Goal: Find specific page/section: Find specific page/section

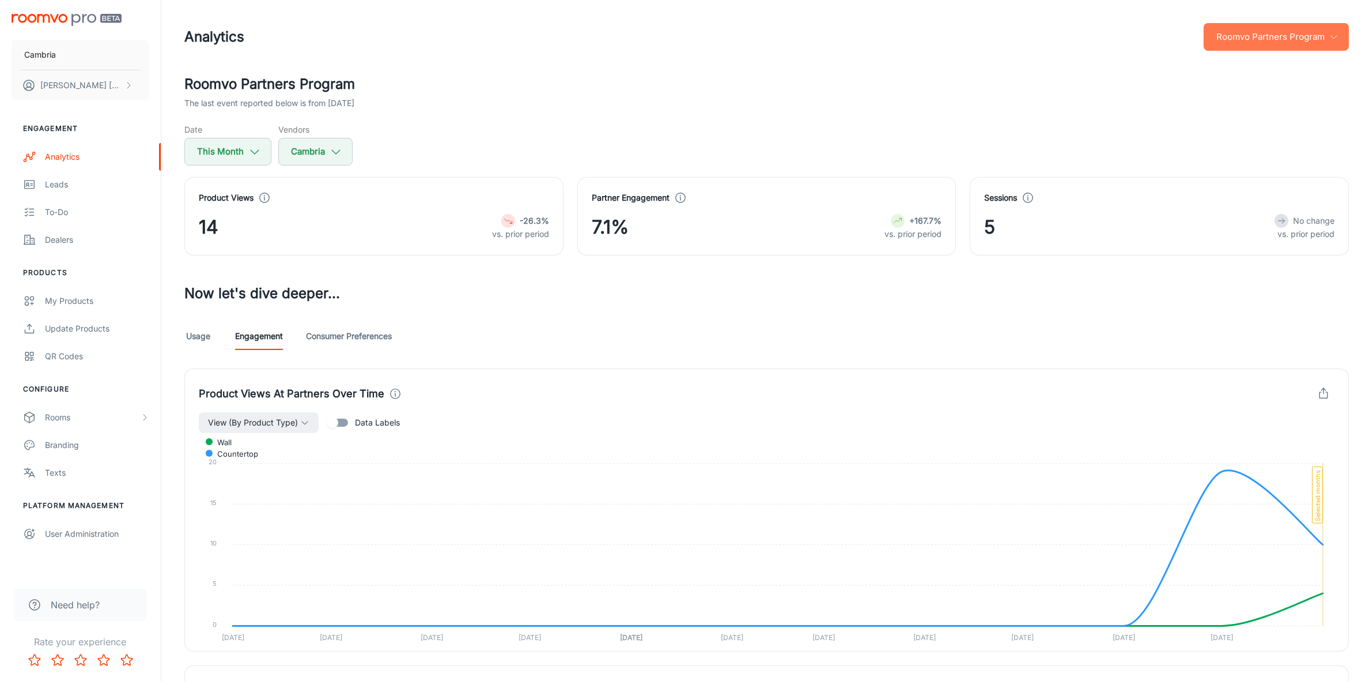
click at [1294, 45] on button "Roomvo Partners Program" at bounding box center [1276, 37] width 145 height 28
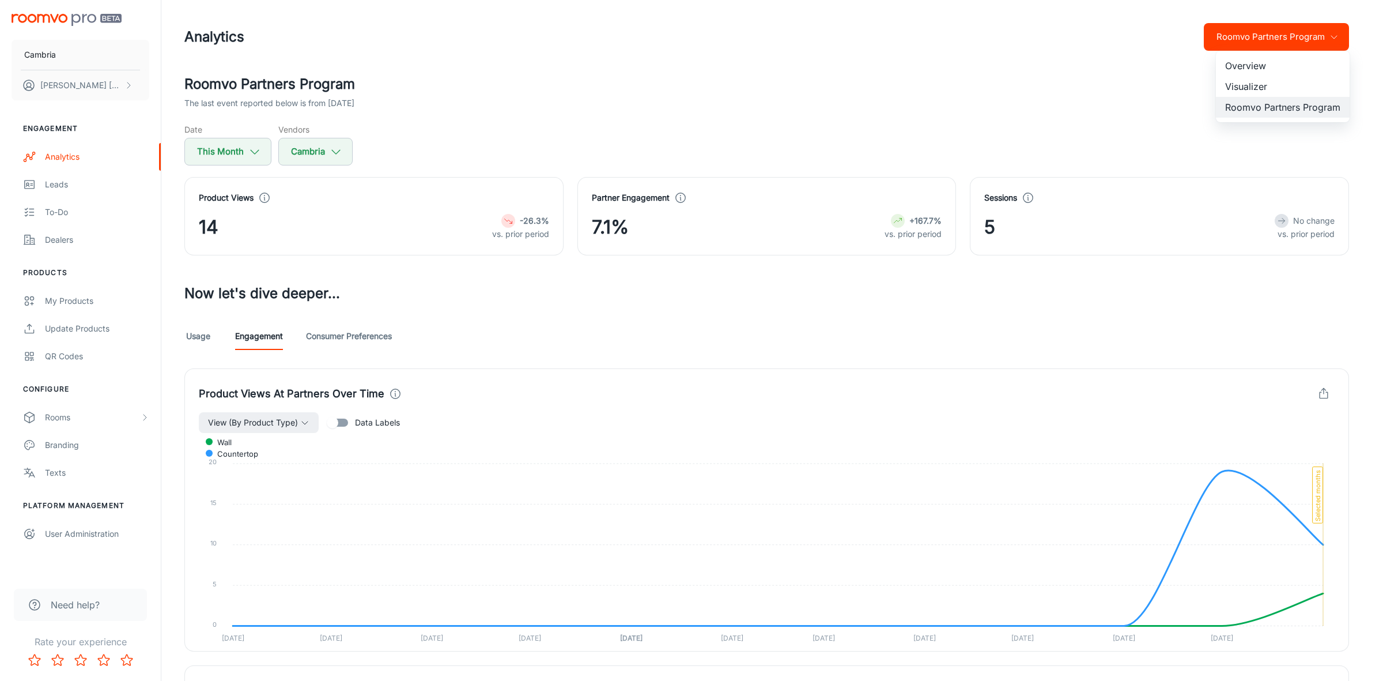
click at [1248, 80] on li "Visualizer" at bounding box center [1283, 86] width 134 height 21
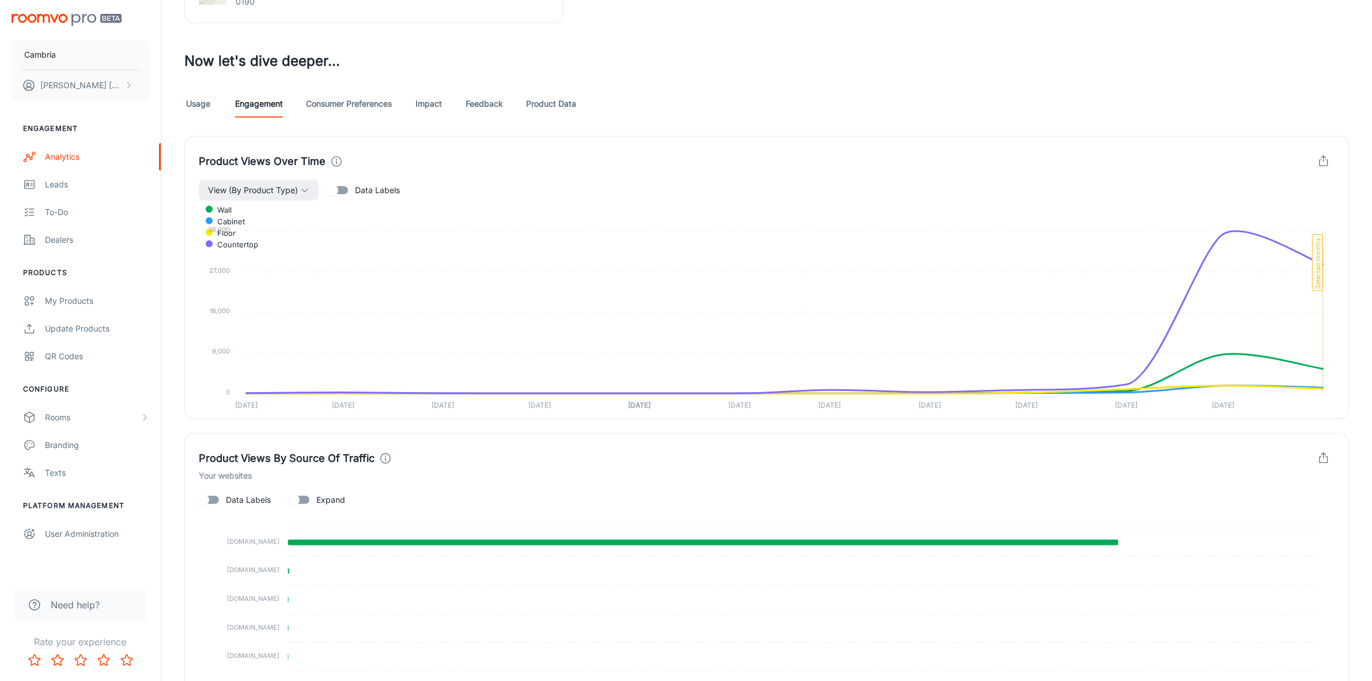
scroll to position [576, 0]
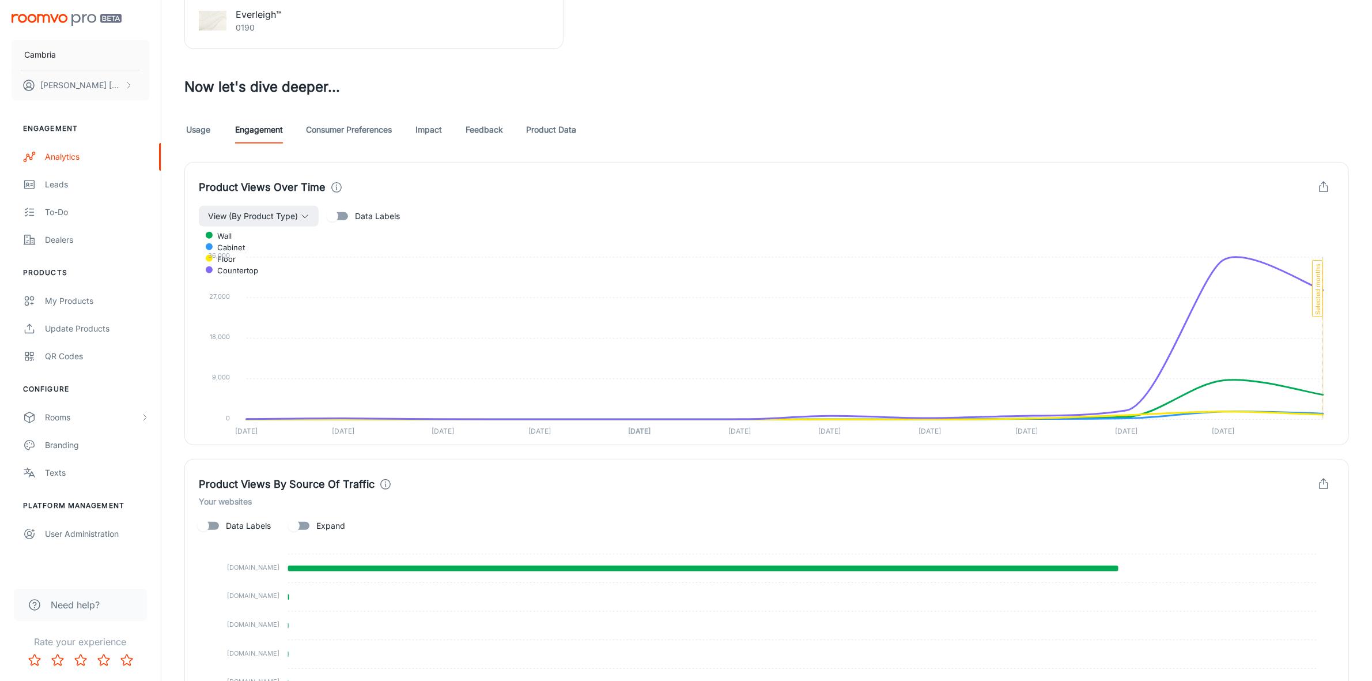
click at [390, 129] on link "Consumer Preferences" at bounding box center [349, 130] width 86 height 28
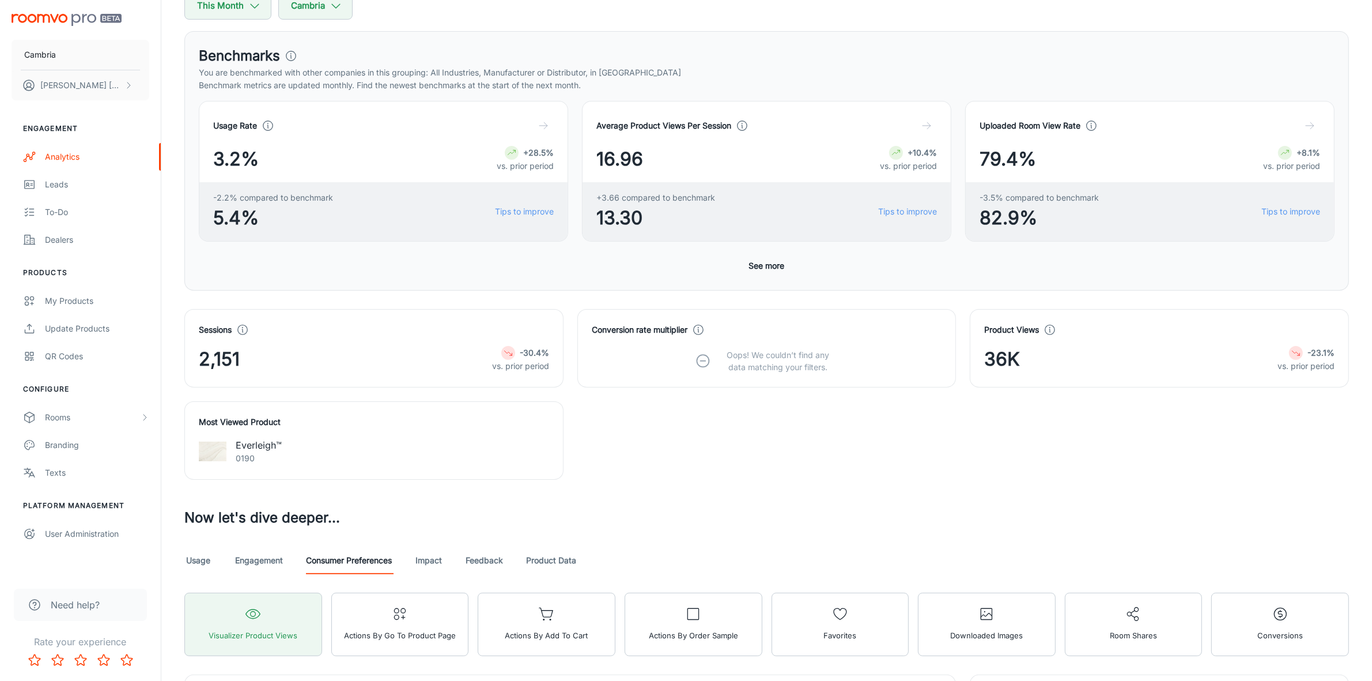
scroll to position [288, 0]
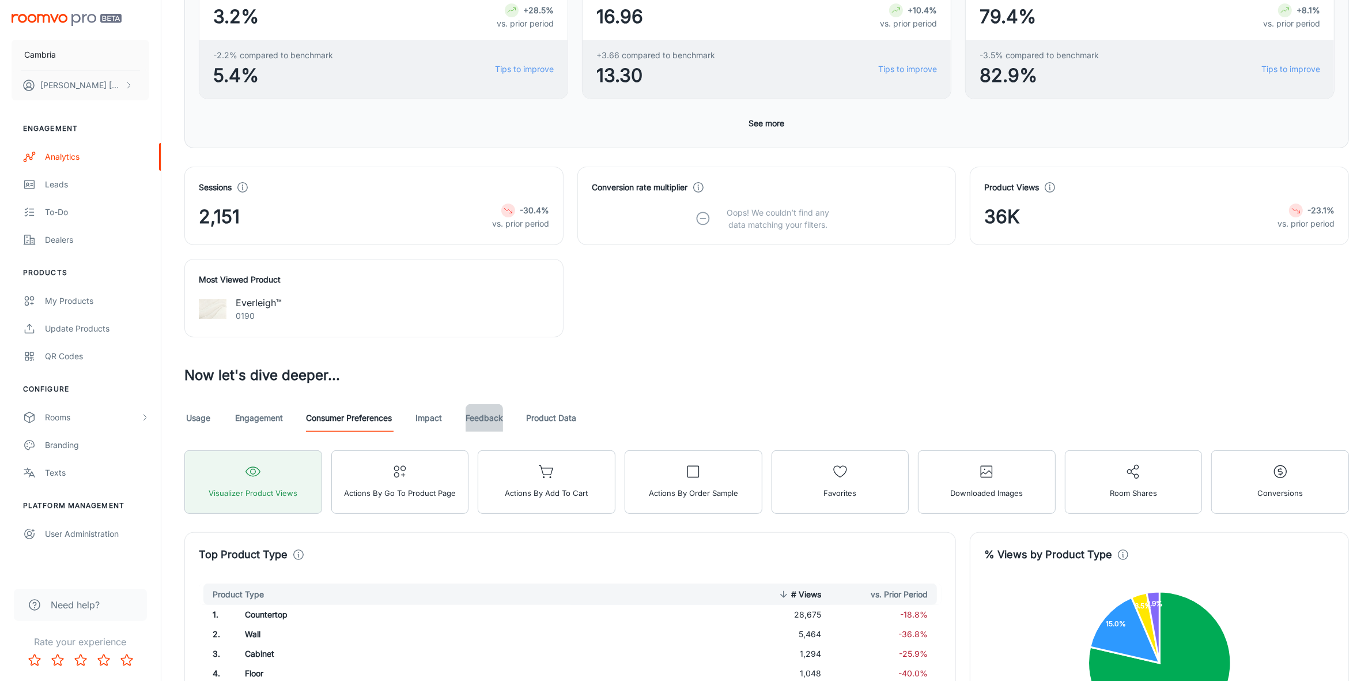
click at [480, 426] on link "Feedback" at bounding box center [484, 418] width 37 height 28
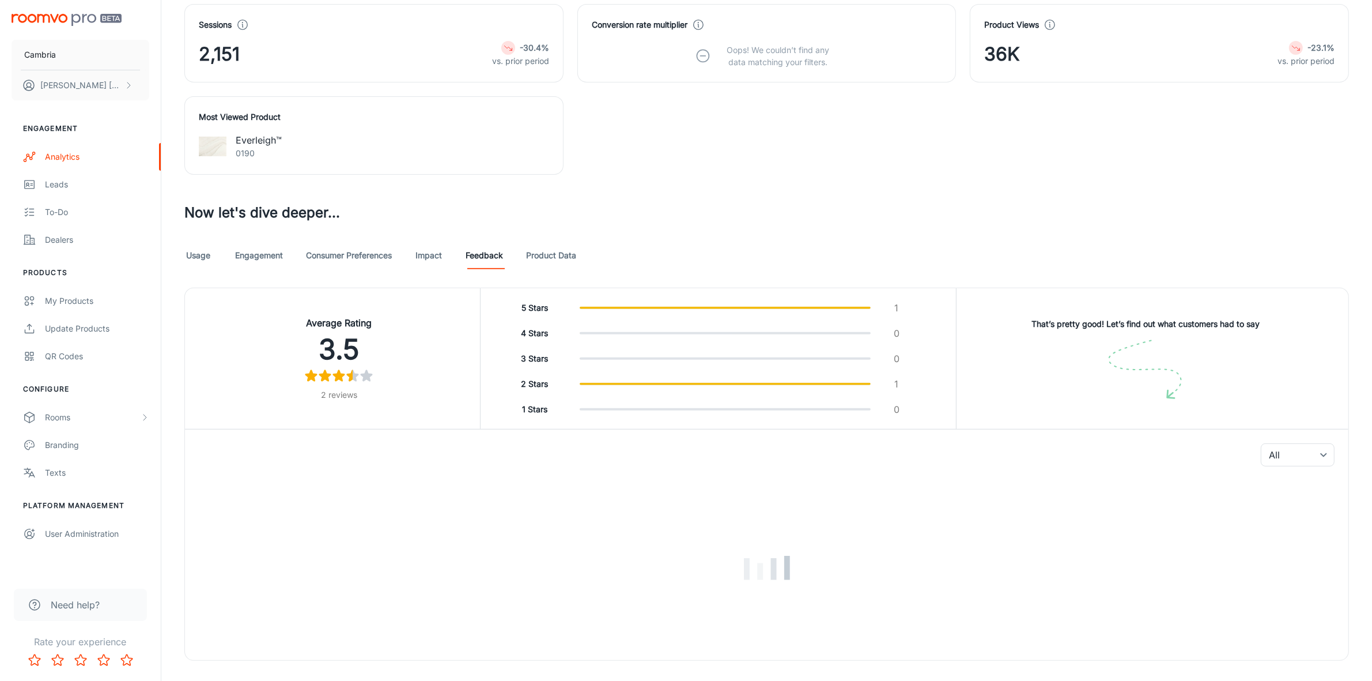
scroll to position [474, 0]
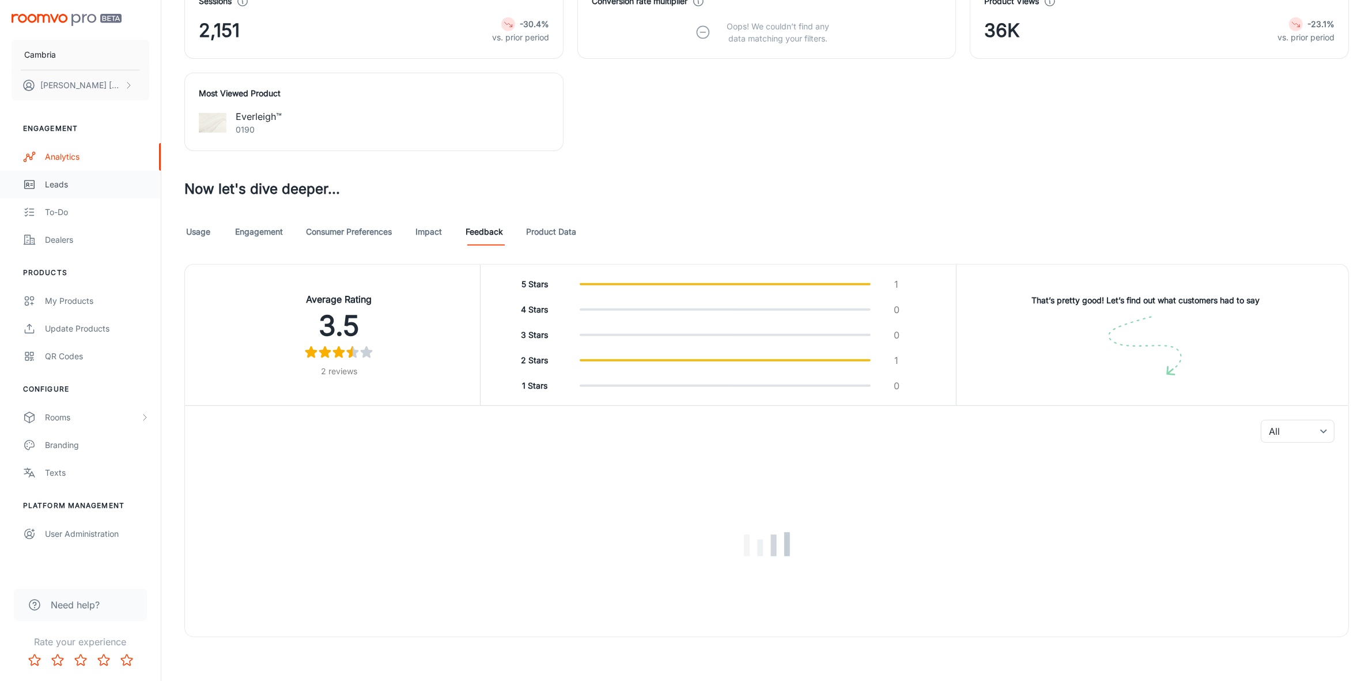
click at [53, 180] on div "Leads" at bounding box center [97, 184] width 104 height 13
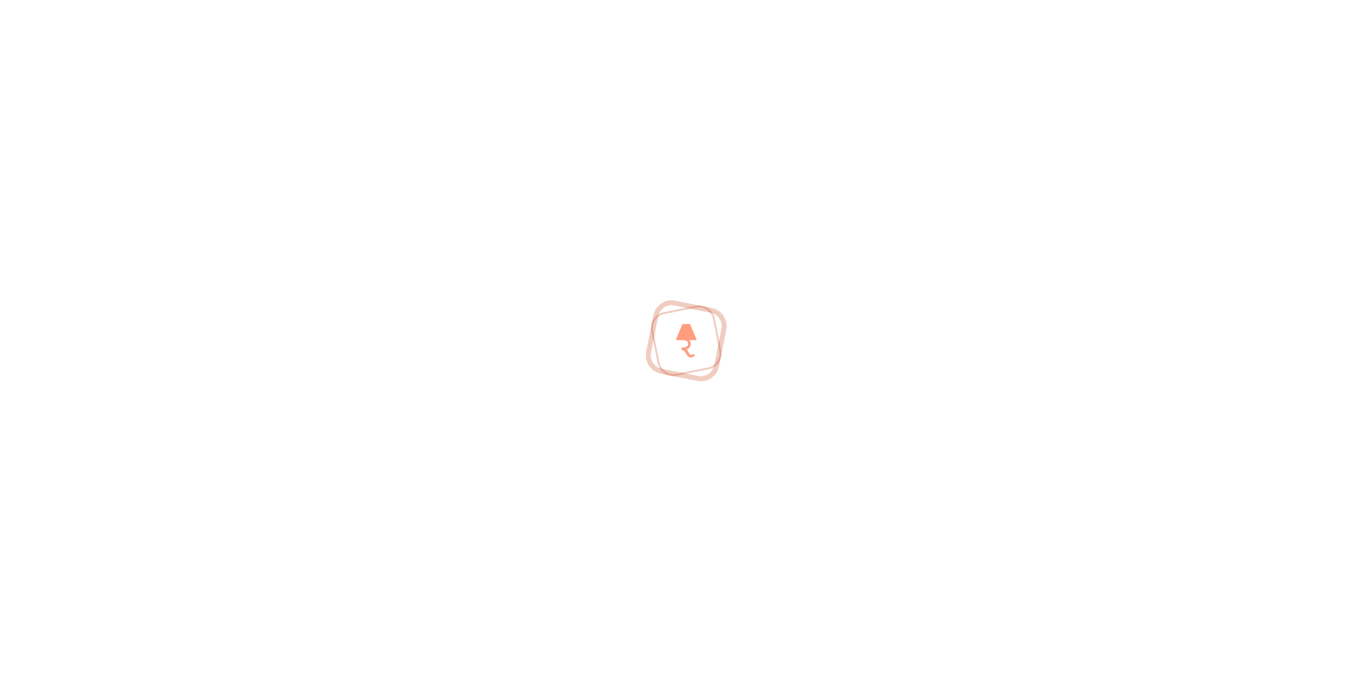
scroll to position [445, 0]
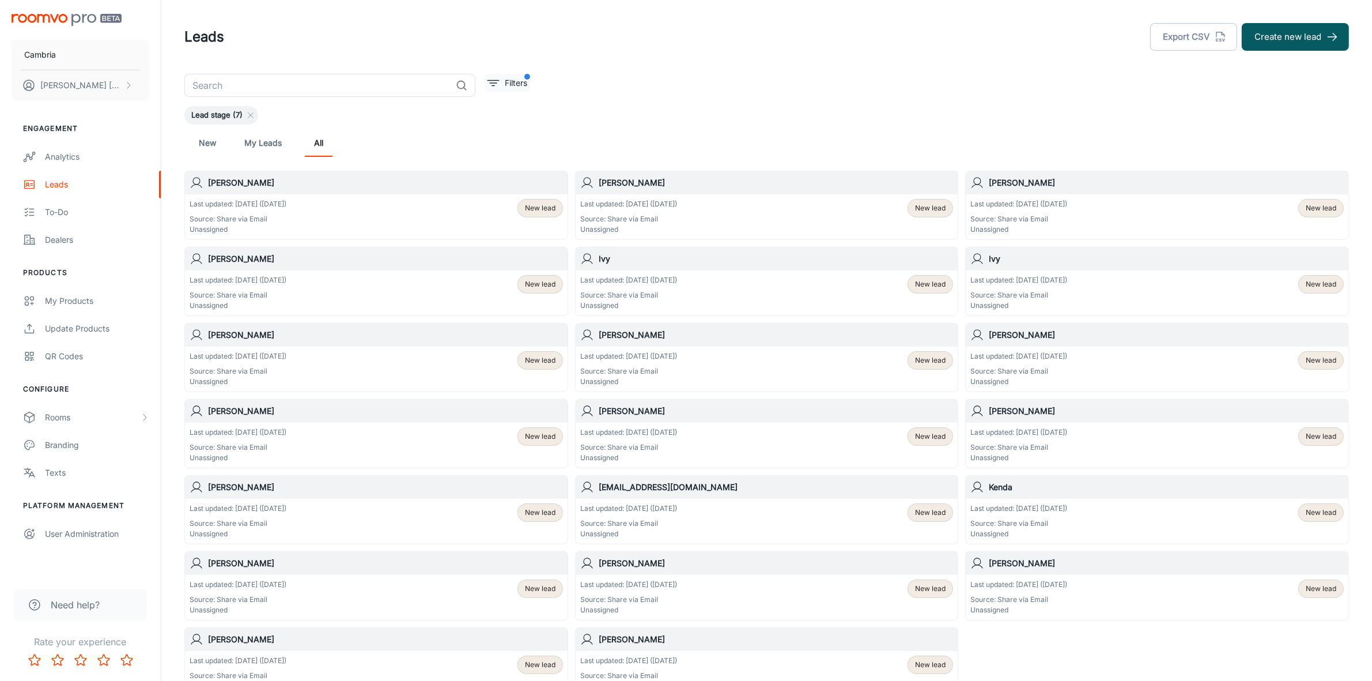
click at [510, 77] on p "Filters" at bounding box center [516, 83] width 22 height 13
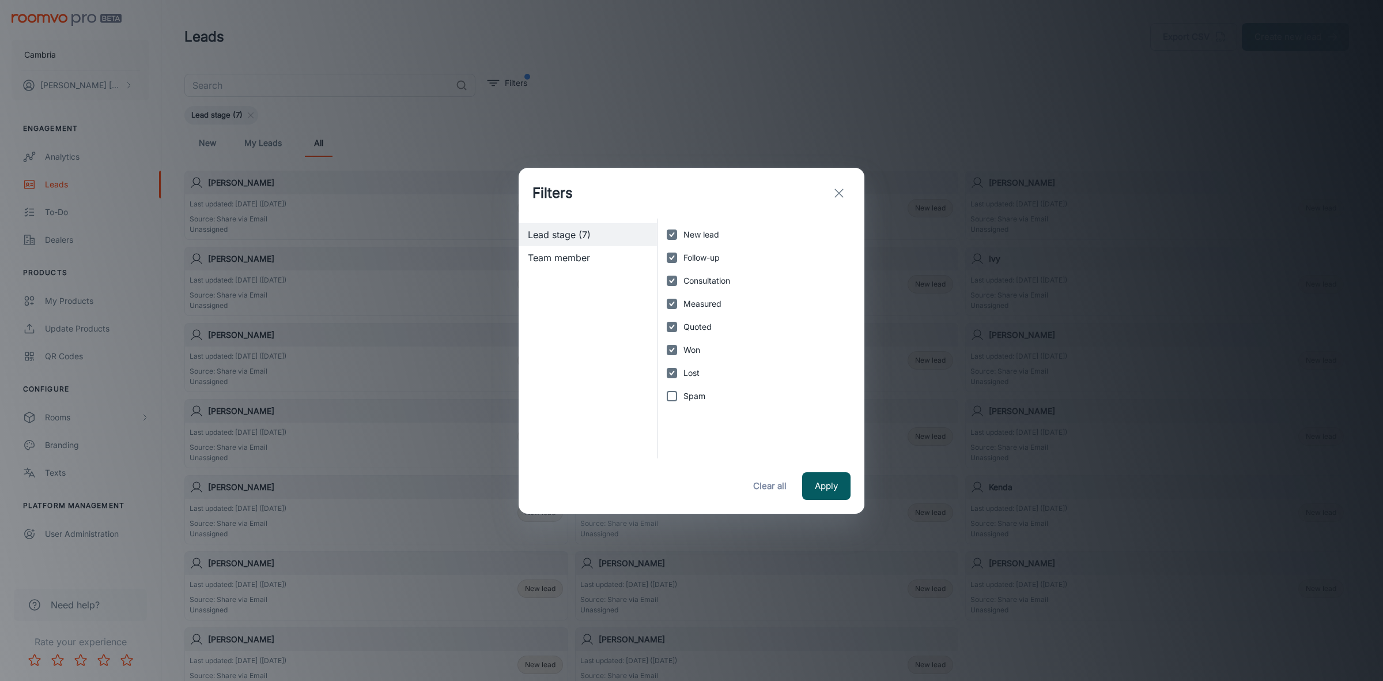
click at [845, 189] on icon "exit" at bounding box center [839, 193] width 14 height 14
